Goal: Find specific page/section: Find specific page/section

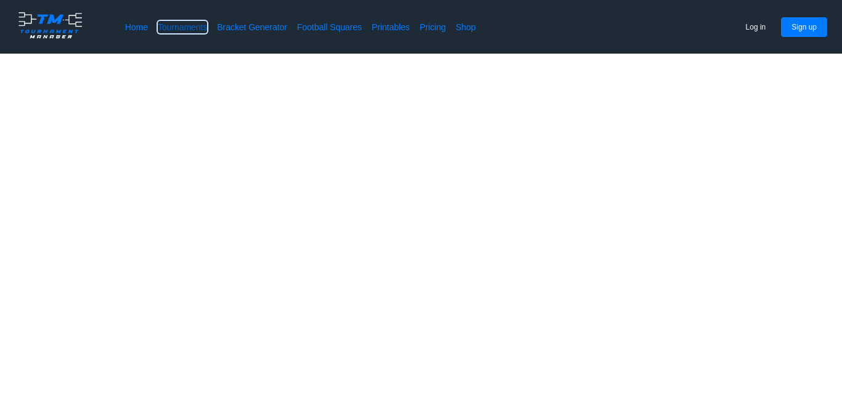
click at [182, 29] on link "Tournaments" at bounding box center [182, 27] width 49 height 12
click at [233, 26] on link "Bracket Generator" at bounding box center [252, 27] width 70 height 12
click at [269, 27] on link "Bracket Generator" at bounding box center [252, 27] width 70 height 12
click at [250, 25] on link "Bracket Generator" at bounding box center [252, 27] width 70 height 12
